Goal: Transaction & Acquisition: Purchase product/service

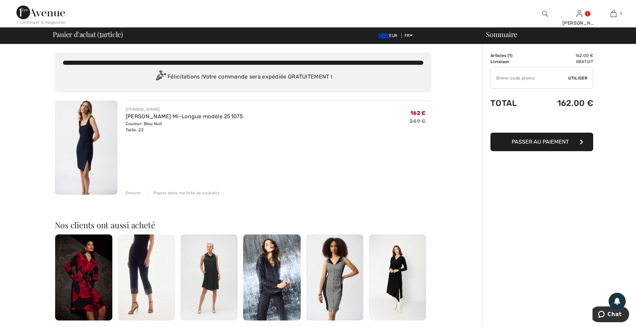
click at [541, 139] on span "Passer au paiement" at bounding box center [540, 141] width 57 height 7
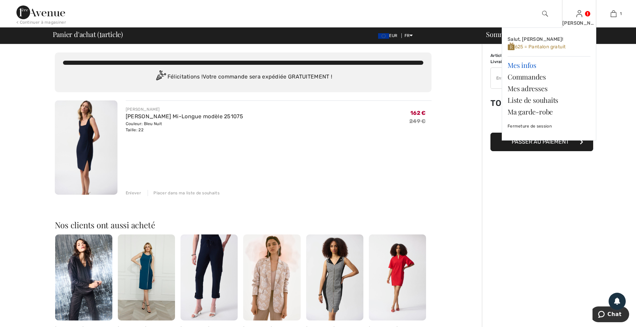
click at [523, 65] on link "Mes infos" at bounding box center [549, 65] width 83 height 12
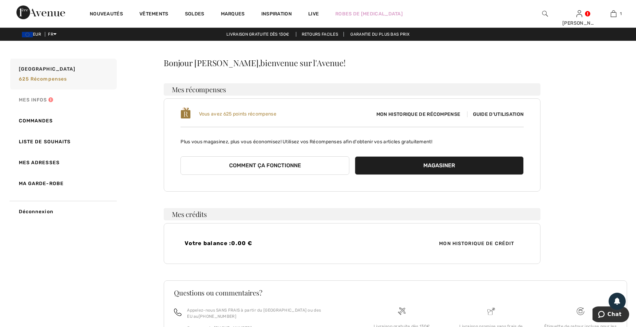
click at [29, 99] on link "Mes infos" at bounding box center [63, 99] width 108 height 21
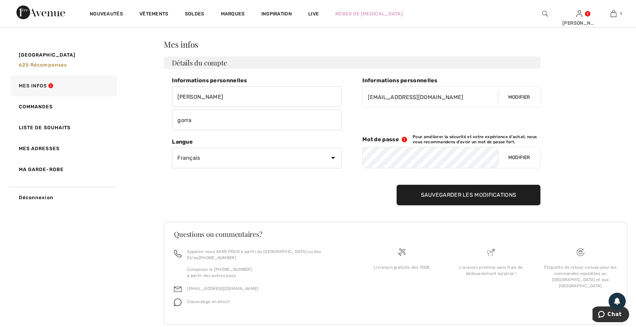
scroll to position [27, 0]
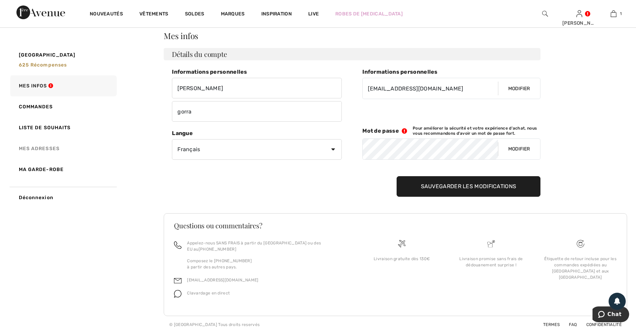
click at [54, 148] on link "Mes adresses" at bounding box center [63, 148] width 108 height 21
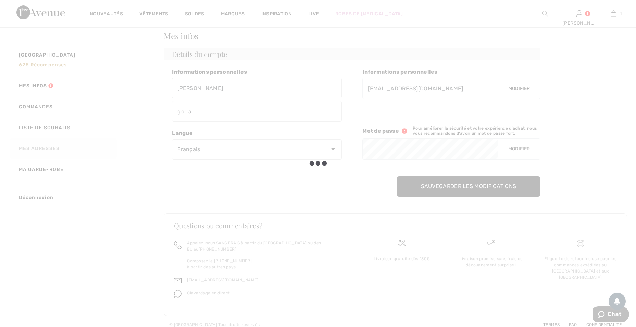
scroll to position [14, 0]
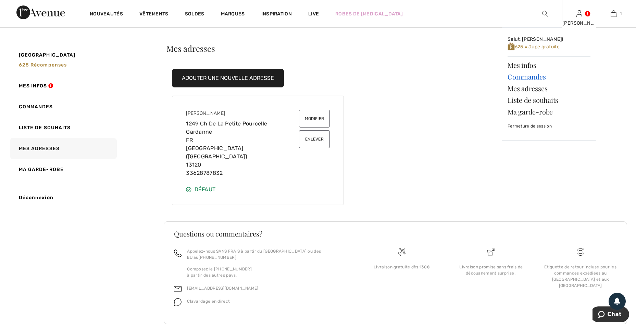
click at [532, 76] on link "Commandes" at bounding box center [549, 77] width 83 height 12
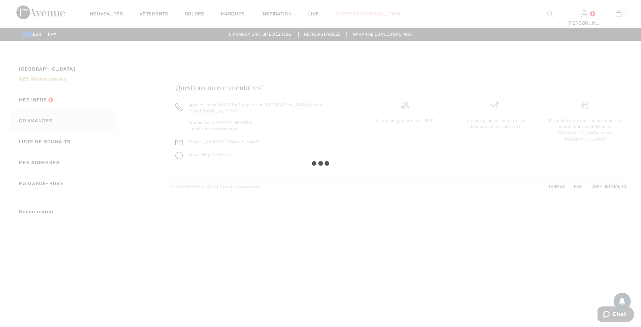
click at [619, 16] on div at bounding box center [320, 163] width 641 height 327
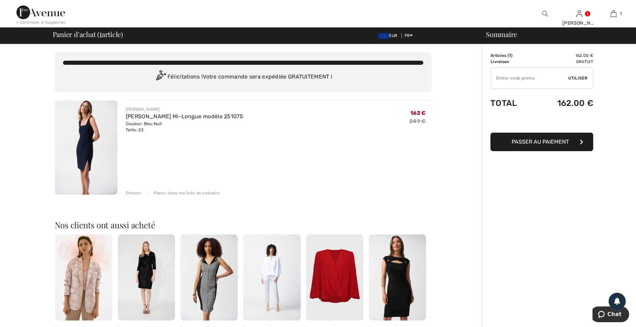
click at [545, 141] on span "Passer au paiement" at bounding box center [540, 141] width 57 height 7
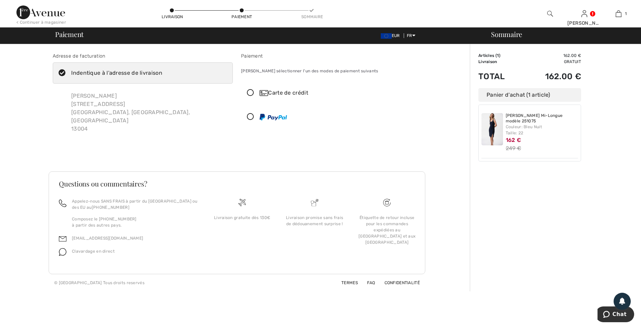
click at [250, 117] on icon at bounding box center [250, 116] width 18 height 7
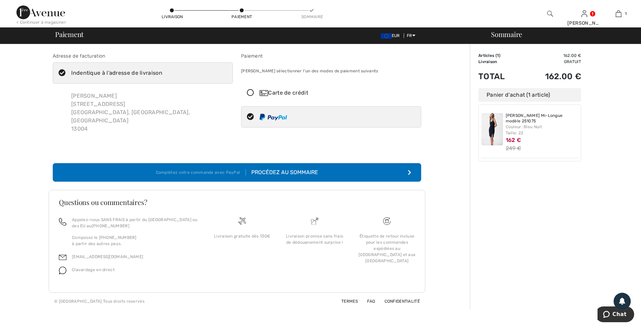
click at [62, 72] on icon at bounding box center [62, 73] width 18 height 7
click at [162, 72] on input "Indentique à l'adresse de livraison" at bounding box center [164, 73] width 4 height 21
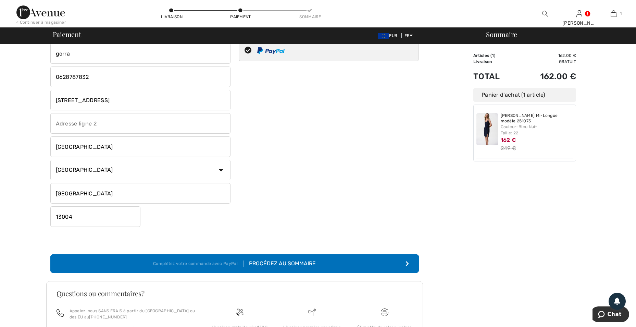
scroll to position [69, 0]
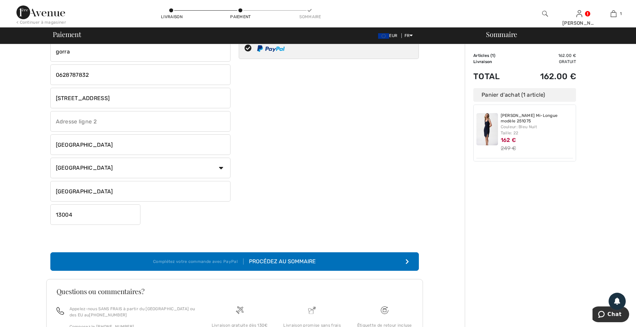
checkbox input "false"
drag, startPoint x: 91, startPoint y: 96, endPoint x: 37, endPoint y: 88, distance: 55.0
click at [37, 88] on div "Adresse de facturation Indentique à l'adresse de livraison joelle gorra 31 rue …" at bounding box center [234, 187] width 461 height 423
type input "1249 CHEMIN DE LA PETITE POURCELLE"
type input "Chemin de la Petite Pourcelle"
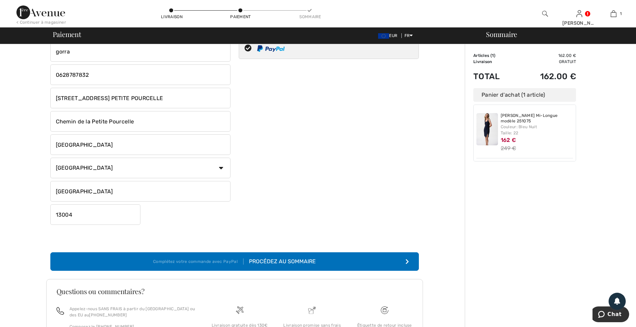
drag, startPoint x: 87, startPoint y: 145, endPoint x: 28, endPoint y: 144, distance: 58.9
click at [28, 144] on div "Adresse de facturation Indentique à l'adresse de livraison joelle gorra 31 rue …" at bounding box center [234, 187] width 461 height 423
type input "GARDANNE"
drag, startPoint x: 75, startPoint y: 214, endPoint x: 42, endPoint y: 208, distance: 34.1
click at [42, 208] on div "Adresse de facturation Indentique à l'adresse de livraison joelle gorra 31 rue …" at bounding box center [234, 187] width 461 height 423
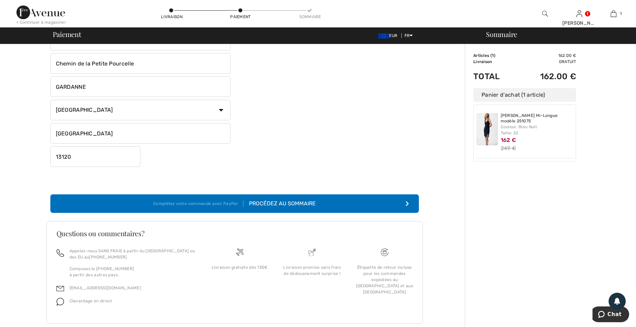
scroll to position [140, 0]
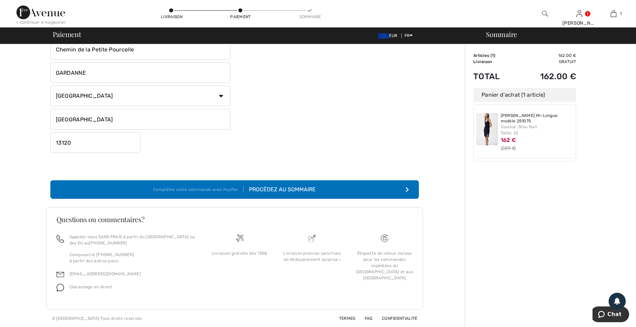
type input "13120"
click at [281, 190] on div "Procédez au sommaire" at bounding box center [280, 189] width 72 height 8
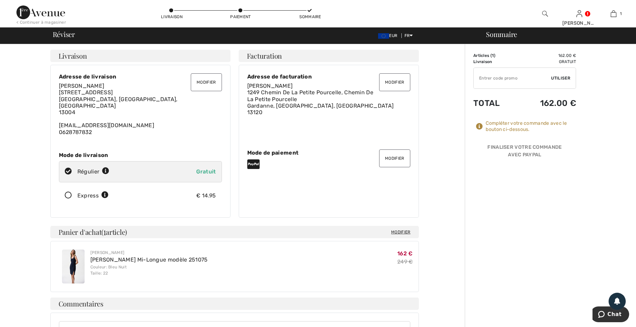
click at [208, 79] on button "Modifier" at bounding box center [206, 82] width 31 height 18
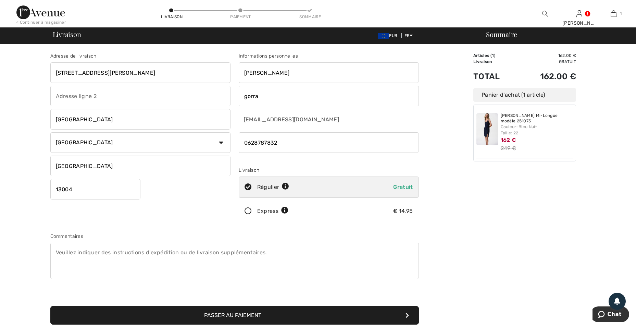
drag, startPoint x: 94, startPoint y: 71, endPoint x: 29, endPoint y: 72, distance: 64.7
click at [29, 72] on div "Adresse de livraison [STREET_ADDRESS][PERSON_NAME] [GEOGRAPHIC_DATA] [GEOGRAPHI…" at bounding box center [234, 248] width 461 height 408
type input "[STREET_ADDRESS] PETITE POURCELLE"
type input "Chemin de la Petite Pourcelle"
drag, startPoint x: 84, startPoint y: 121, endPoint x: 21, endPoint y: 120, distance: 63.4
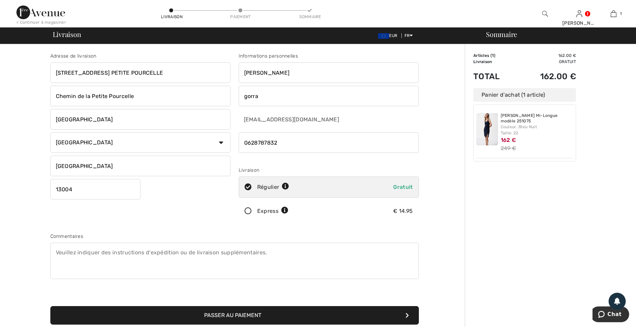
click at [21, 120] on div "Adresse de livraison [STREET_ADDRESS] PETITE POURCELLE Chemin de la Petite Pour…" at bounding box center [234, 248] width 461 height 408
drag, startPoint x: 61, startPoint y: 119, endPoint x: 46, endPoint y: 117, distance: 14.6
click at [46, 117] on div "Adresse de livraison [STREET_ADDRESS] PETITE POURCELLE Chemin de la Petite Pour…" at bounding box center [140, 138] width 188 height 172
type input "GARDANNE"
drag, startPoint x: 93, startPoint y: 191, endPoint x: 75, endPoint y: 187, distance: 19.0
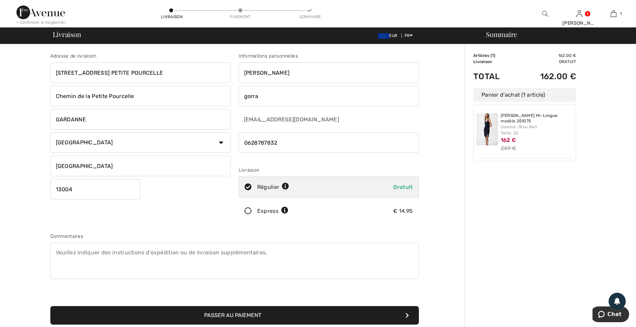
click at [75, 187] on input "13004" at bounding box center [95, 189] width 90 height 21
drag, startPoint x: 76, startPoint y: 188, endPoint x: 44, endPoint y: 187, distance: 31.9
click at [44, 187] on div "Adresse de livraison [STREET_ADDRESS] PETITE POURCELLE Chemin de la Petite Pour…" at bounding box center [234, 248] width 461 height 408
type input "13120"
click at [44, 188] on div "Adresse de livraison [STREET_ADDRESS] PETITE POURCELLE Chemin de la Petite Pour…" at bounding box center [234, 248] width 461 height 408
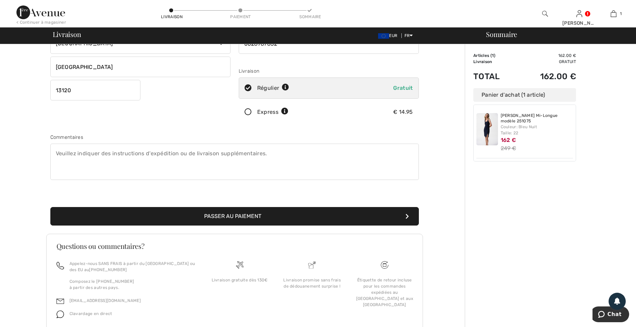
scroll to position [103, 0]
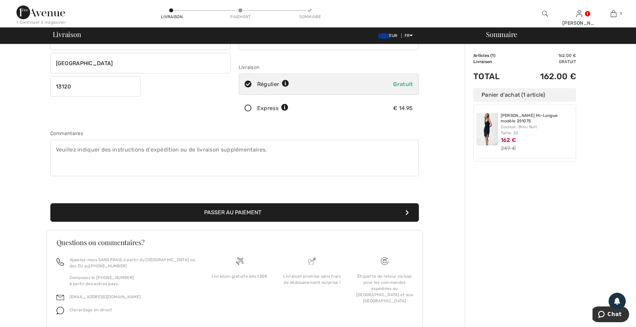
click at [246, 212] on button "Passer au paiement" at bounding box center [234, 212] width 369 height 18
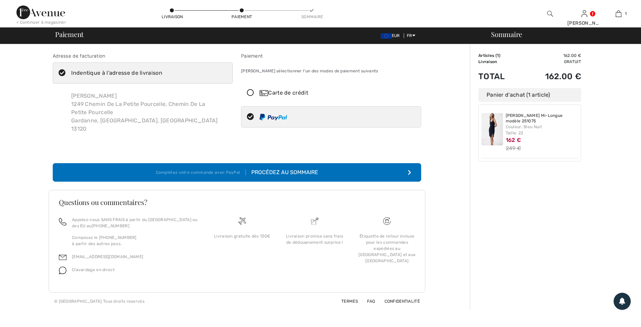
checkbox input "true"
click at [303, 171] on div "Procédez au sommaire" at bounding box center [282, 172] width 72 height 8
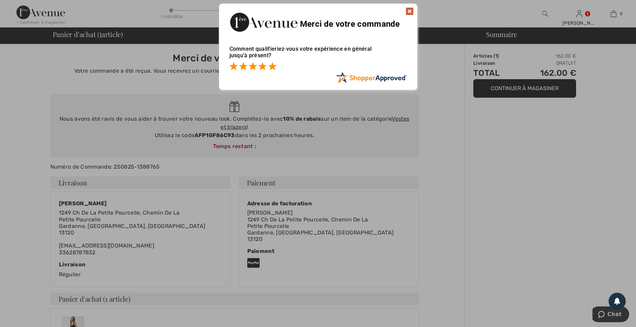
click at [272, 67] on span at bounding box center [272, 66] width 8 height 8
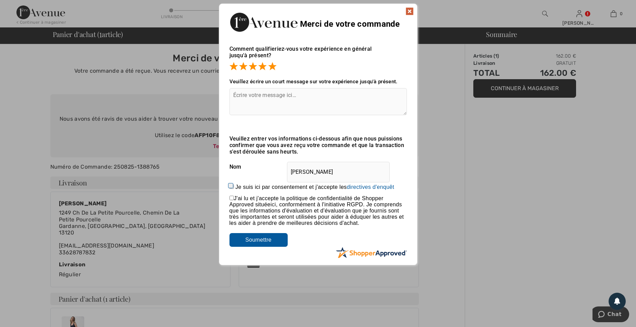
click at [410, 10] on img at bounding box center [410, 11] width 8 height 8
